Goal: Check status: Check status

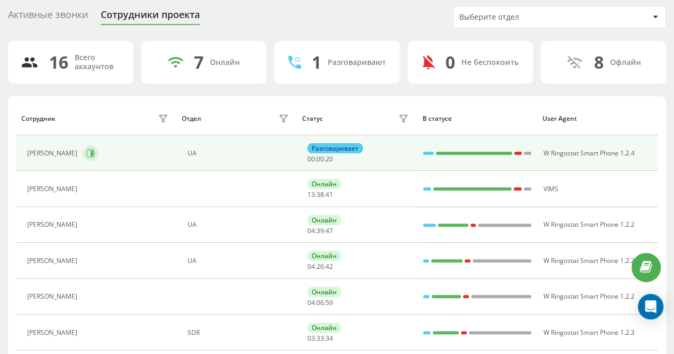
scroll to position [53, 0]
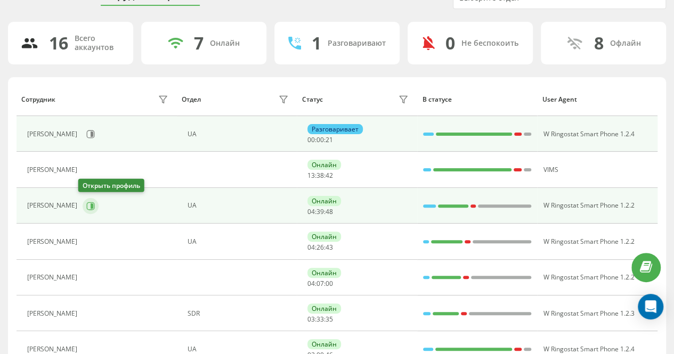
click at [91, 203] on icon at bounding box center [92, 205] width 3 height 5
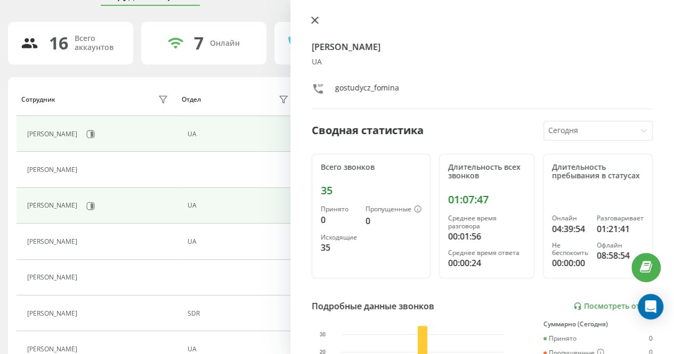
click at [317, 21] on icon at bounding box center [314, 20] width 7 height 7
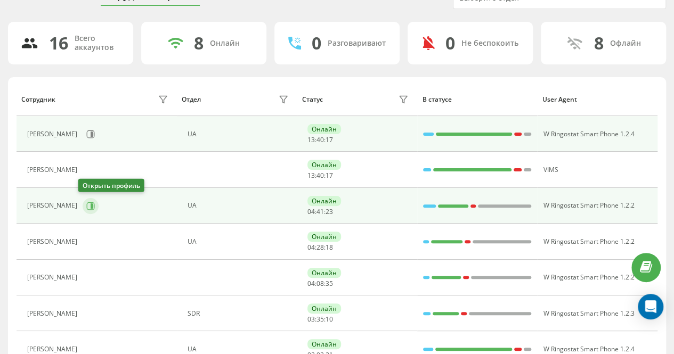
click at [87, 204] on icon at bounding box center [91, 206] width 8 height 8
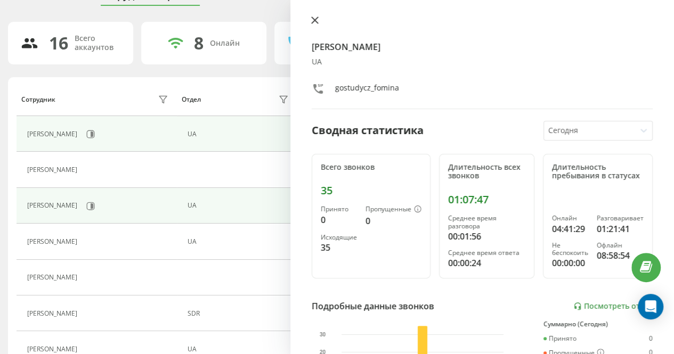
click at [317, 20] on icon at bounding box center [314, 20] width 7 height 7
